Goal: Task Accomplishment & Management: Use online tool/utility

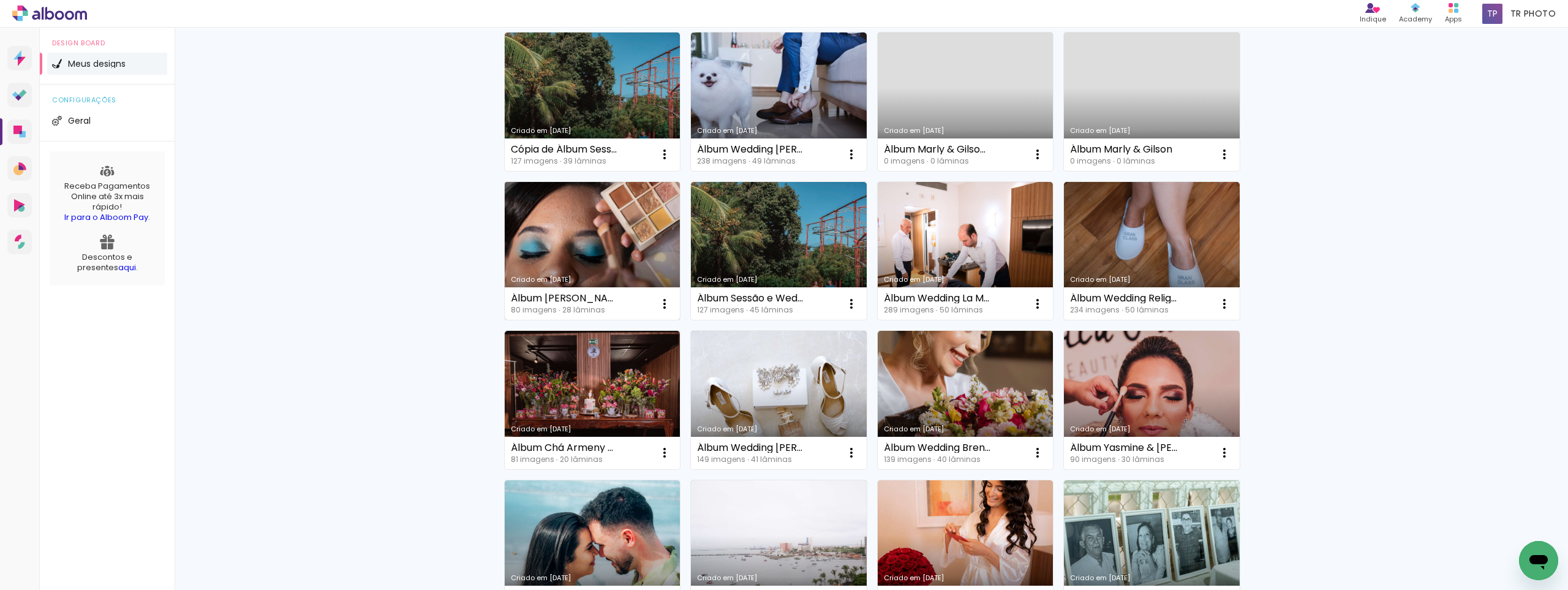
scroll to position [183, 0]
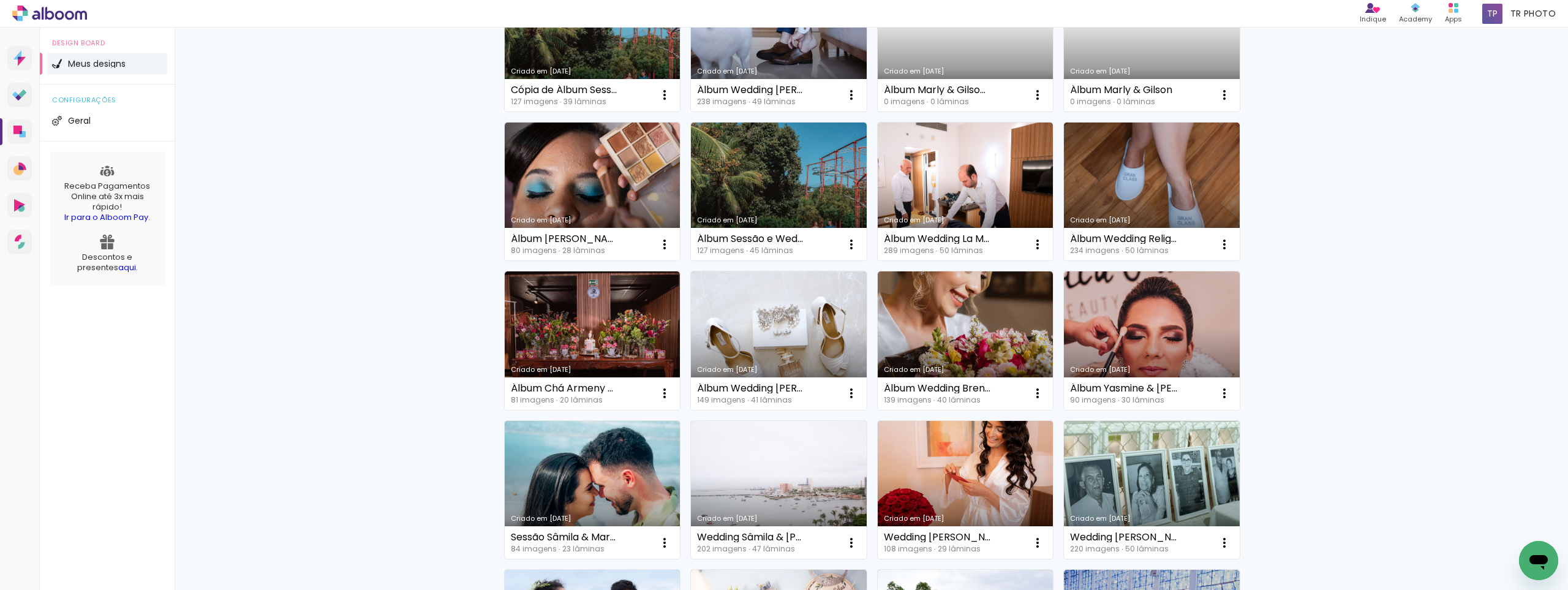
click at [1040, 207] on link "Criado em [DATE]" at bounding box center [966, 192] width 176 height 138
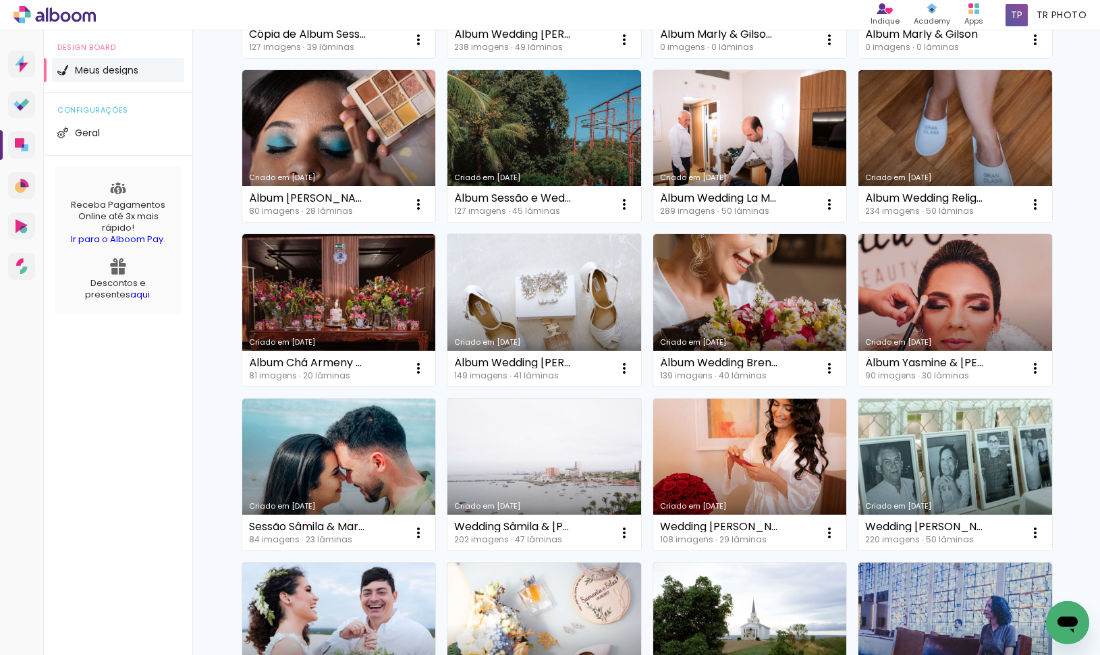
scroll to position [337, 0]
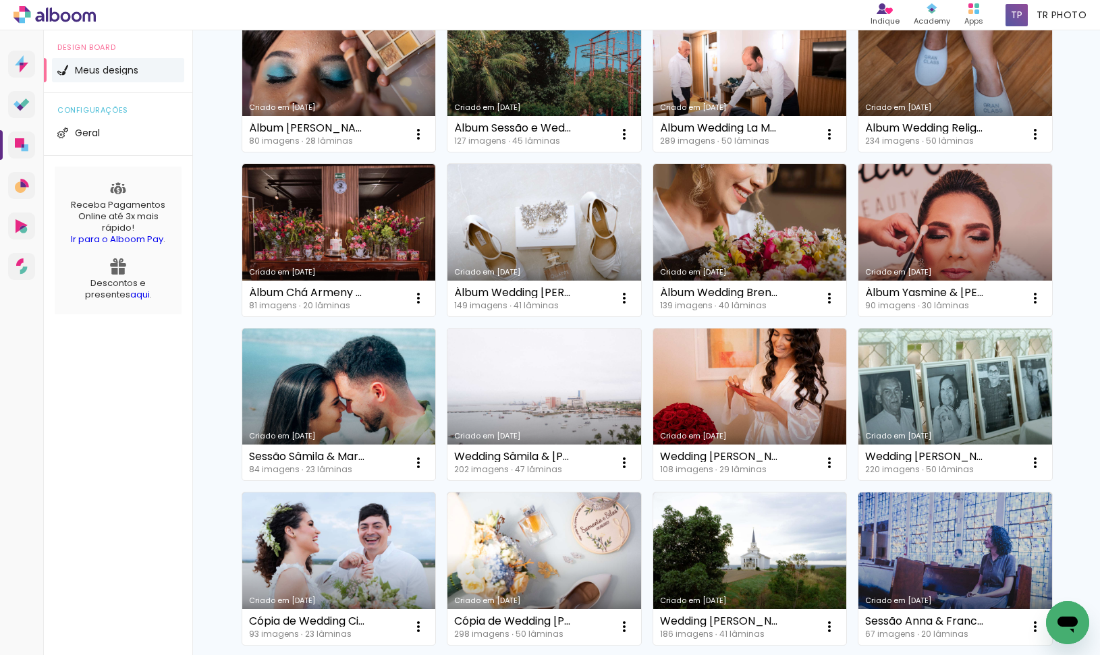
click at [529, 379] on link "Criado em [DATE]" at bounding box center [544, 405] width 194 height 152
